Goal: Task Accomplishment & Management: Manage account settings

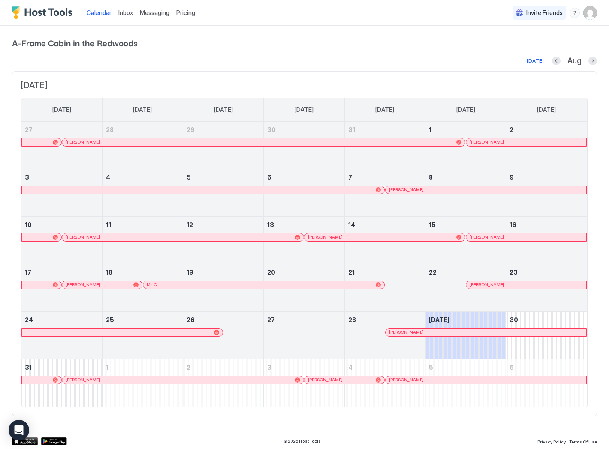
click at [409, 382] on div at bounding box center [409, 380] width 7 height 7
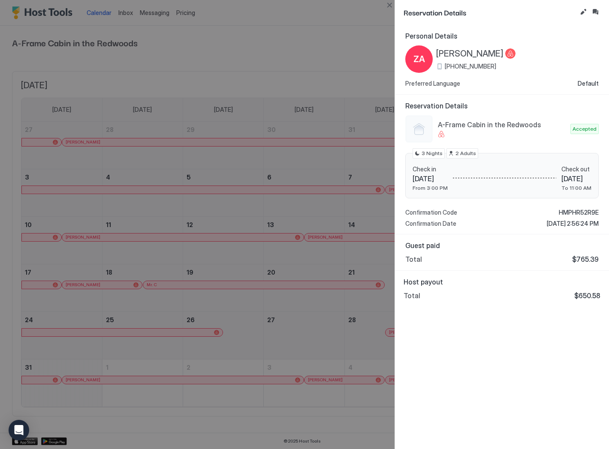
click at [277, 175] on div at bounding box center [304, 224] width 609 height 449
click at [366, 31] on div at bounding box center [304, 224] width 609 height 449
click at [390, 6] on button "Close" at bounding box center [389, 5] width 10 height 10
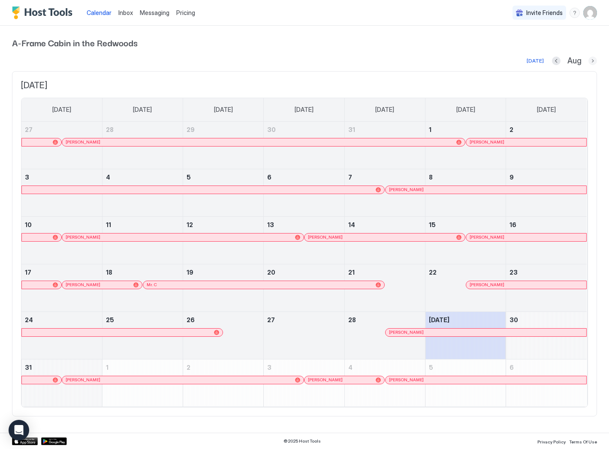
click at [592, 59] on button "Next month" at bounding box center [592, 61] width 9 height 9
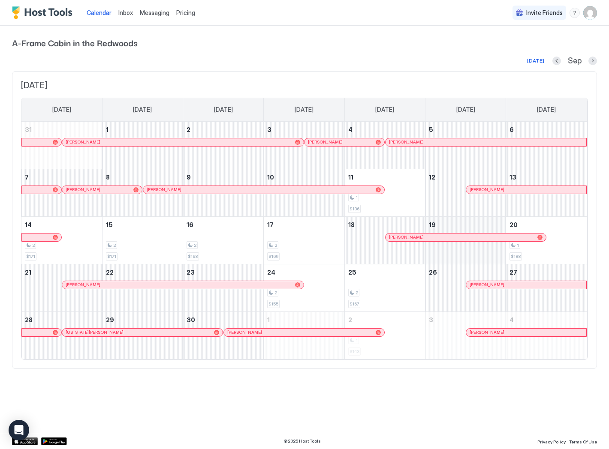
click at [416, 62] on div "[DATE] Sep" at bounding box center [304, 61] width 585 height 10
click at [143, 8] on div "Messaging" at bounding box center [154, 13] width 36 height 16
click at [161, 11] on span "Messaging" at bounding box center [155, 12] width 30 height 7
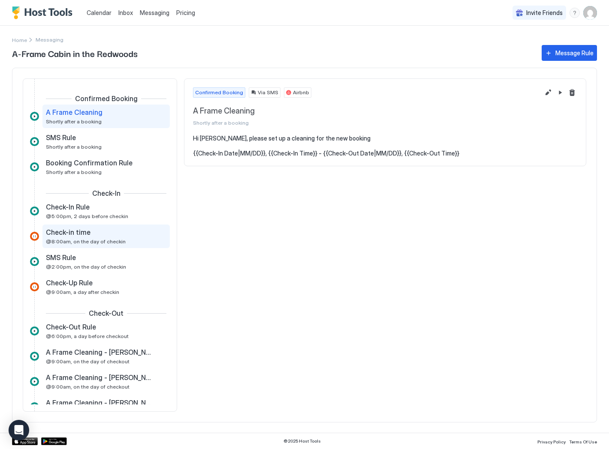
click at [83, 238] on span "@8:00am, on the day of checkin" at bounding box center [86, 241] width 80 height 6
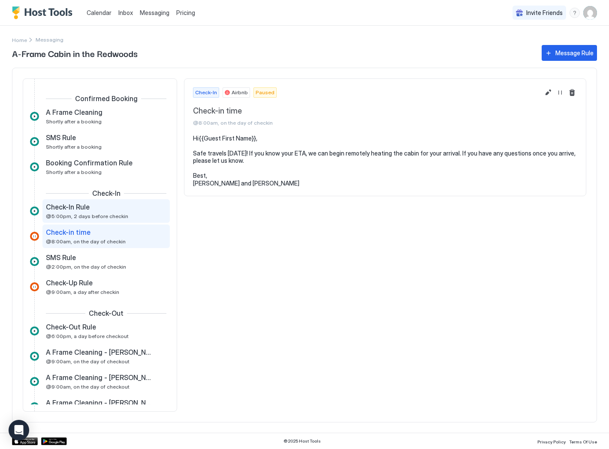
click at [70, 214] on span "@5:00pm, 2 days before checkin" at bounding box center [87, 216] width 82 height 6
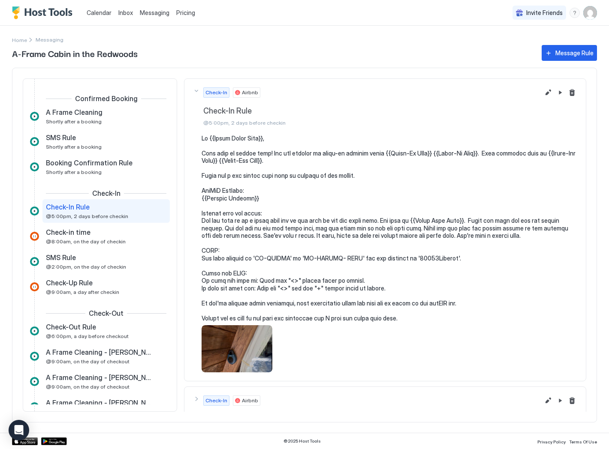
click at [546, 93] on div "button" at bounding box center [560, 92] width 34 height 10
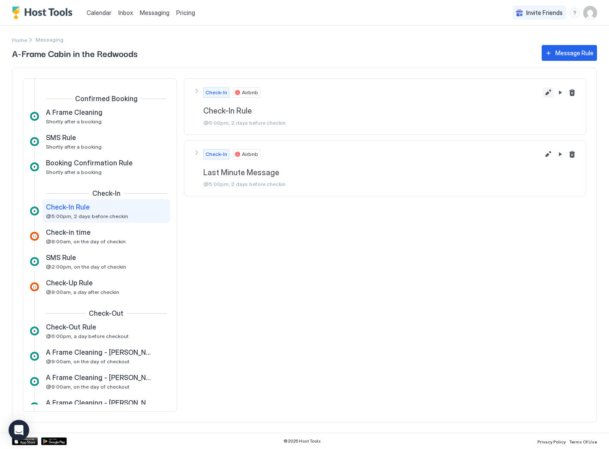
click at [550, 92] on button "Edit message rule" at bounding box center [548, 92] width 10 height 10
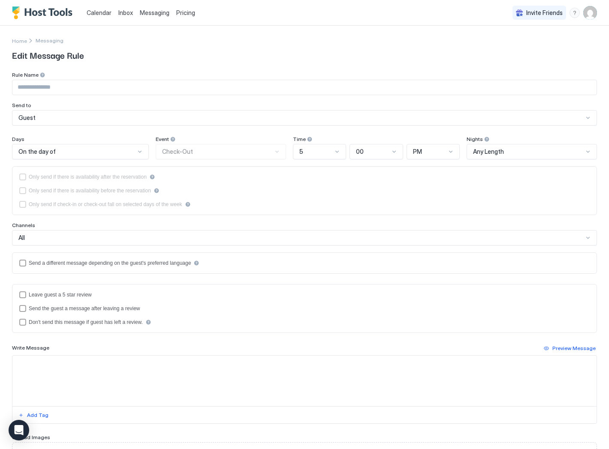
type input "**********"
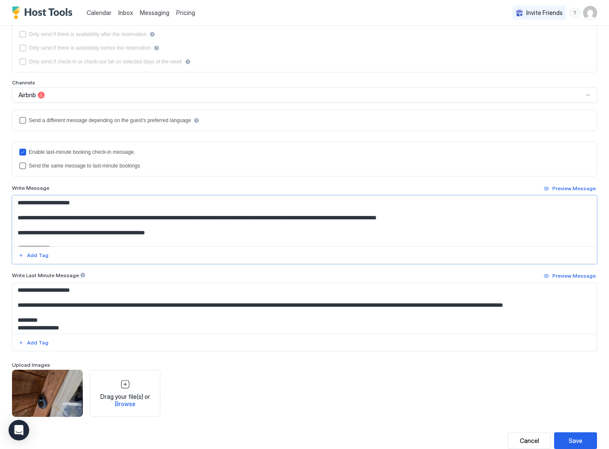
click at [110, 222] on textarea "Input Field" at bounding box center [300, 221] width 576 height 51
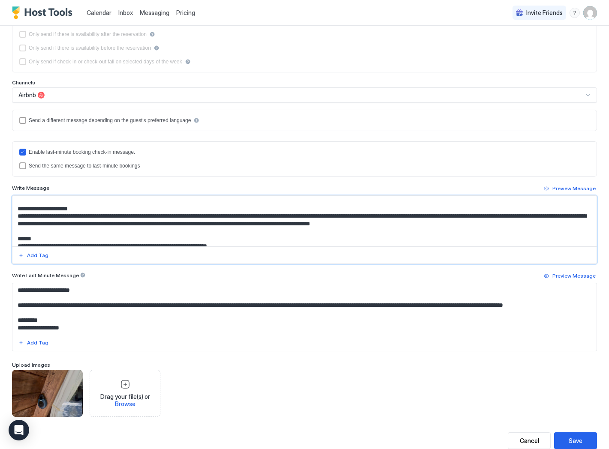
scroll to position [48, 0]
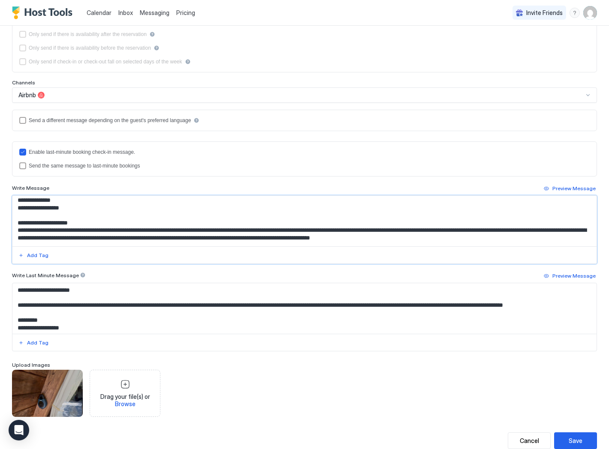
drag, startPoint x: 86, startPoint y: 233, endPoint x: 69, endPoint y: 233, distance: 16.3
click at [69, 233] on textarea "Input Field" at bounding box center [300, 221] width 576 height 51
click at [447, 239] on textarea "Input Field" at bounding box center [300, 221] width 576 height 51
drag, startPoint x: 19, startPoint y: 223, endPoint x: 91, endPoint y: 226, distance: 72.5
click at [91, 226] on textarea "Input Field" at bounding box center [300, 221] width 576 height 51
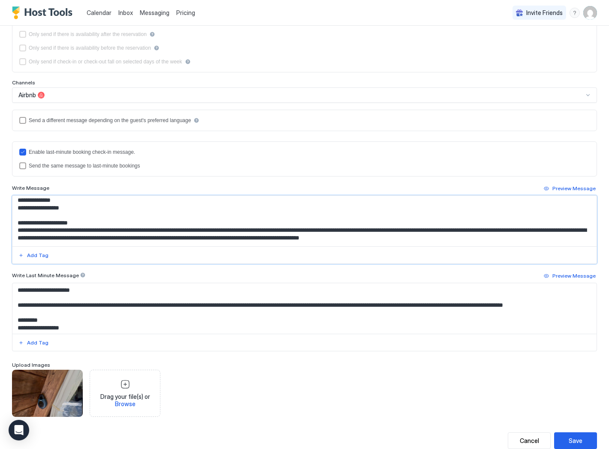
click at [127, 229] on textarea "Input Field" at bounding box center [300, 221] width 576 height 51
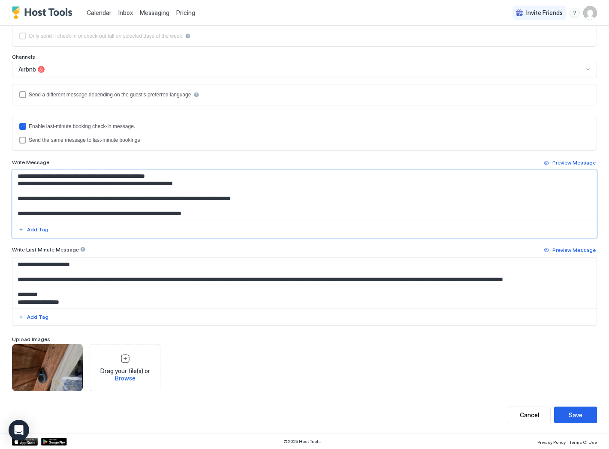
scroll to position [129, 0]
drag, startPoint x: 214, startPoint y: 213, endPoint x: 13, endPoint y: 213, distance: 201.4
click at [13, 213] on textarea "Input Field" at bounding box center [300, 195] width 576 height 51
click at [27, 215] on textarea "Input Field" at bounding box center [300, 195] width 576 height 51
click at [15, 213] on textarea "Input Field" at bounding box center [300, 195] width 576 height 51
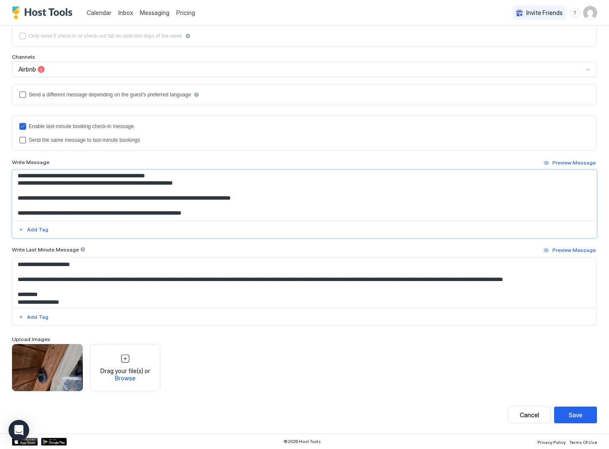
drag, startPoint x: 146, startPoint y: 212, endPoint x: -1, endPoint y: 209, distance: 147.0
click at [0, 209] on html "**********" at bounding box center [304, 224] width 609 height 449
click at [87, 211] on textarea "Input Field" at bounding box center [300, 195] width 576 height 51
click at [185, 215] on textarea "Input Field" at bounding box center [300, 195] width 576 height 51
drag, startPoint x: 181, startPoint y: 212, endPoint x: 171, endPoint y: 215, distance: 11.0
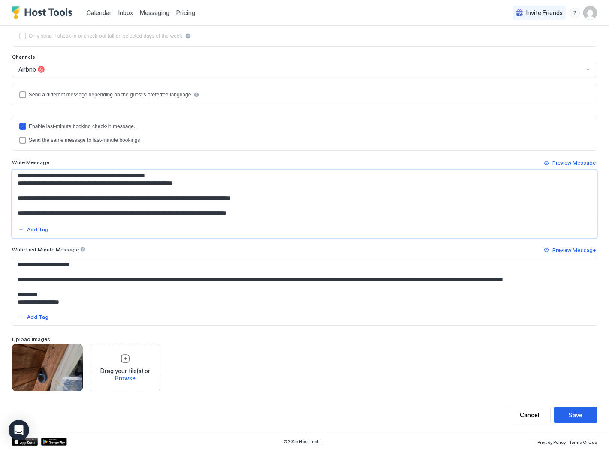
click at [171, 215] on textarea "Input Field" at bounding box center [300, 195] width 576 height 51
click at [190, 214] on textarea "Input Field" at bounding box center [300, 195] width 576 height 51
drag, startPoint x: 186, startPoint y: 215, endPoint x: 100, endPoint y: 216, distance: 86.2
click at [100, 216] on textarea "Input Field" at bounding box center [300, 195] width 576 height 51
click at [294, 214] on textarea "Input Field" at bounding box center [300, 195] width 576 height 51
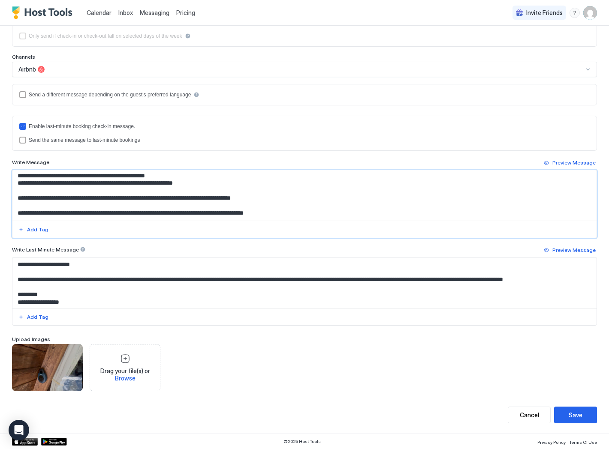
click at [158, 214] on textarea "Input Field" at bounding box center [300, 195] width 576 height 51
click at [309, 212] on textarea "Input Field" at bounding box center [300, 195] width 576 height 51
type textarea "**********"
click at [564, 408] on button "Save" at bounding box center [575, 415] width 43 height 17
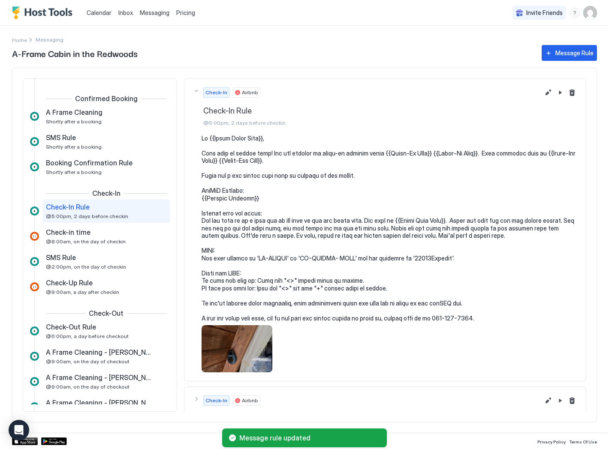
scroll to position [32, 0]
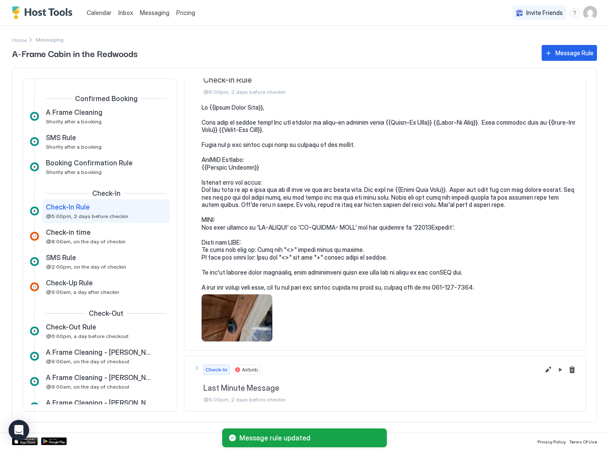
click at [196, 95] on div "Check-In Airbnb Last Minute Message @5:00pm, 2 days before checkin" at bounding box center [366, 76] width 346 height 39
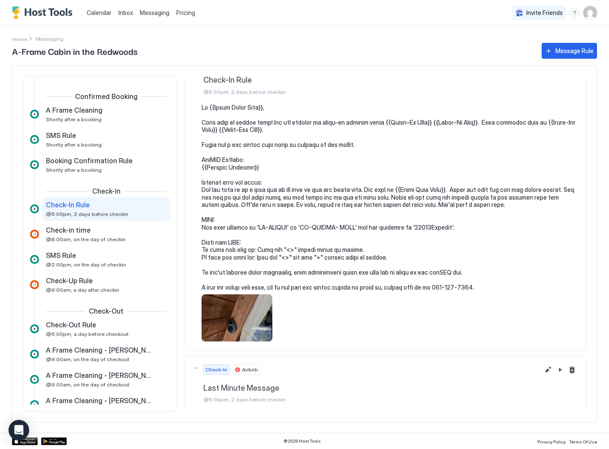
scroll to position [0, 0]
